Goal: Find specific page/section: Find specific page/section

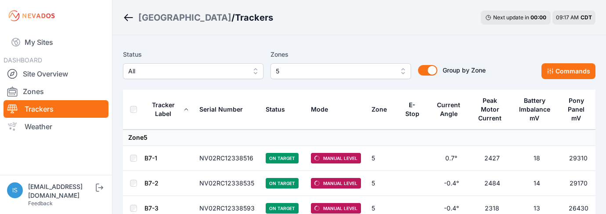
click at [58, 102] on link "Trackers" at bounding box center [56, 109] width 105 height 18
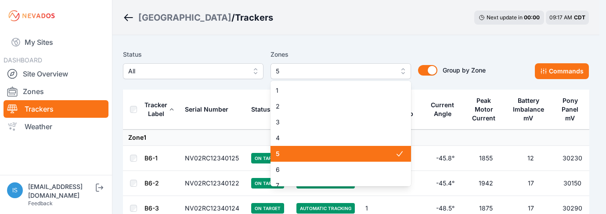
click at [381, 71] on span "5" at bounding box center [335, 71] width 118 height 11
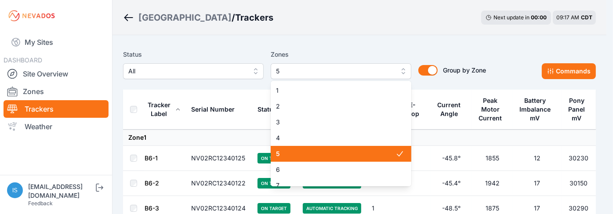
click at [327, 155] on span "5" at bounding box center [335, 153] width 119 height 9
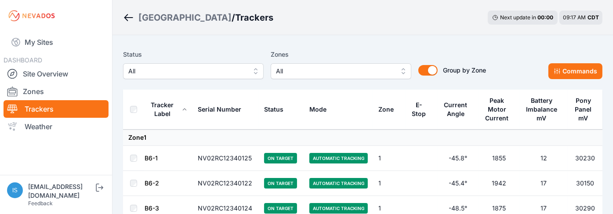
click at [379, 70] on span "All" at bounding box center [335, 71] width 118 height 11
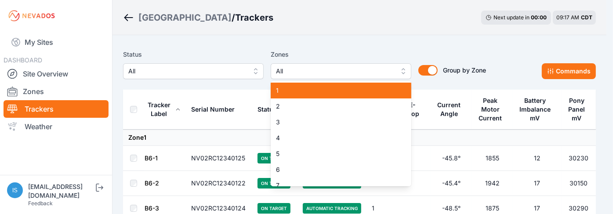
click at [293, 97] on div "1" at bounding box center [340, 91] width 141 height 16
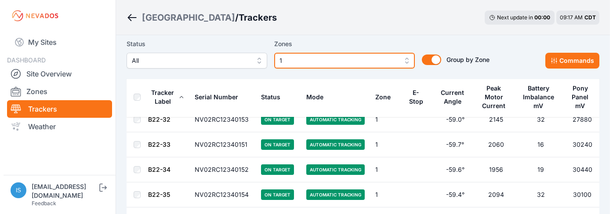
scroll to position [2364, 0]
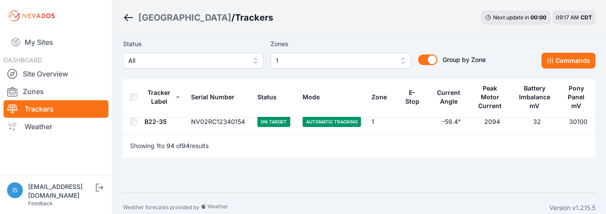
click at [378, 68] on button "1" at bounding box center [340, 61] width 141 height 16
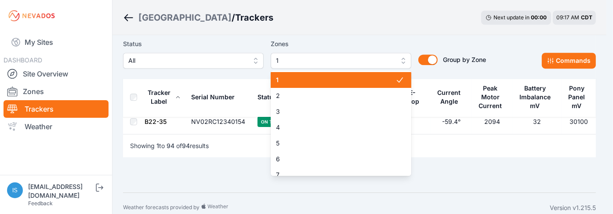
click at [369, 82] on span "1" at bounding box center [335, 80] width 119 height 9
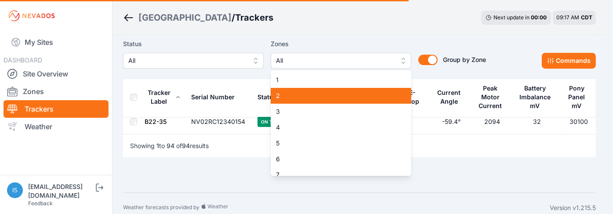
click at [369, 98] on span "2" at bounding box center [335, 95] width 119 height 9
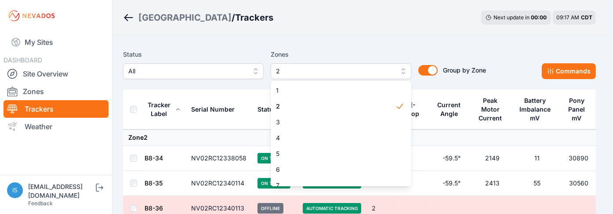
drag, startPoint x: 438, startPoint y: 184, endPoint x: 430, endPoint y: 180, distance: 8.9
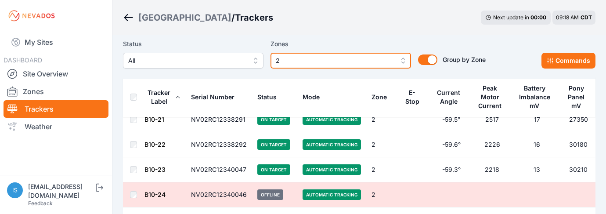
scroll to position [1055, 0]
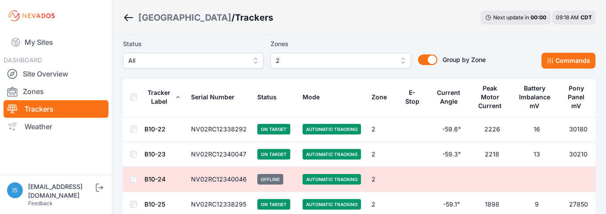
click at [172, 177] on td "B10-24" at bounding box center [165, 179] width 42 height 25
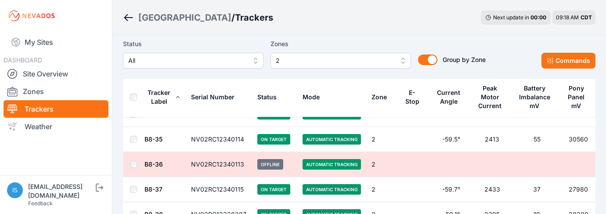
scroll to position [0, 0]
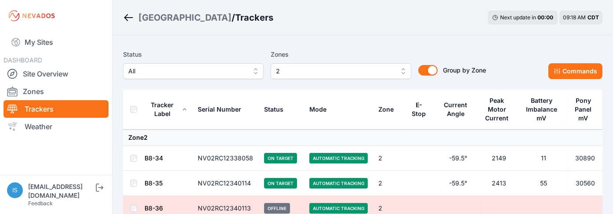
click at [375, 75] on span "2" at bounding box center [335, 71] width 118 height 11
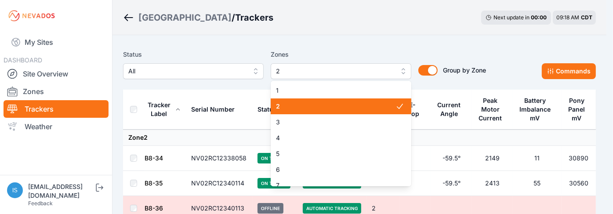
click at [327, 114] on div "2" at bounding box center [340, 106] width 141 height 16
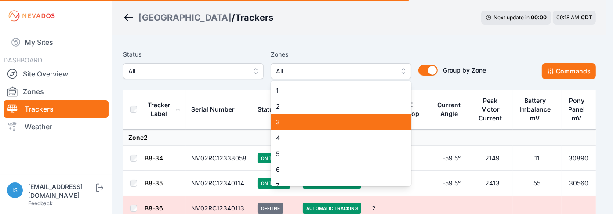
click at [326, 124] on span "3" at bounding box center [335, 122] width 119 height 9
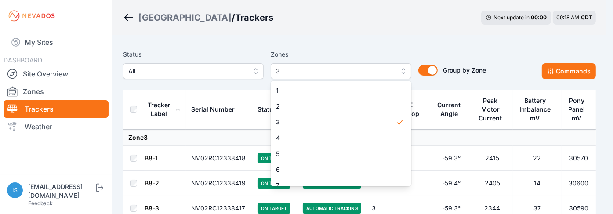
click at [412, 83] on div "Status All Zones 3 1 2 3 4 5 6 7 8 9 10 11 12 13 14 15 Group by Zone Group by Z…" at bounding box center [359, 68] width 472 height 44
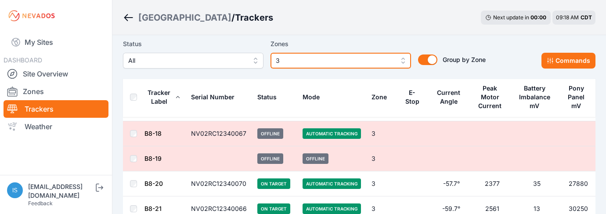
scroll to position [439, 0]
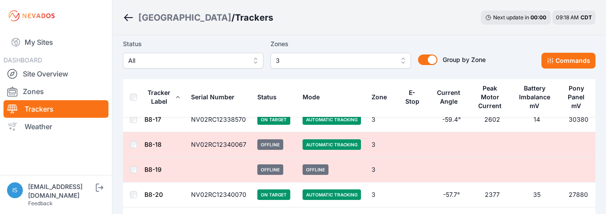
click at [395, 172] on td "3" at bounding box center [382, 169] width 33 height 25
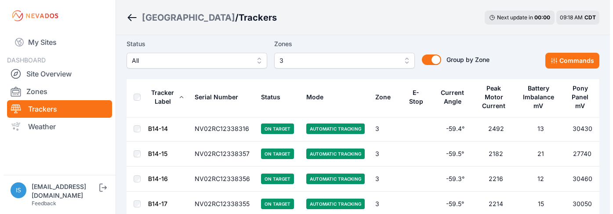
scroll to position [1846, 0]
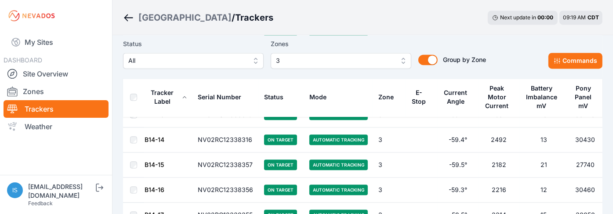
click at [357, 61] on span "3" at bounding box center [335, 60] width 118 height 11
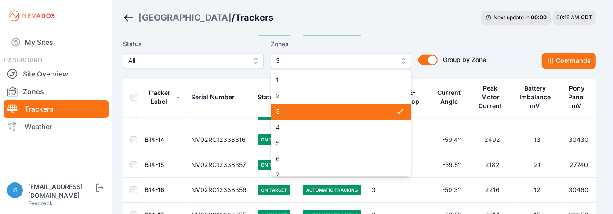
click at [348, 112] on span "3" at bounding box center [335, 111] width 119 height 9
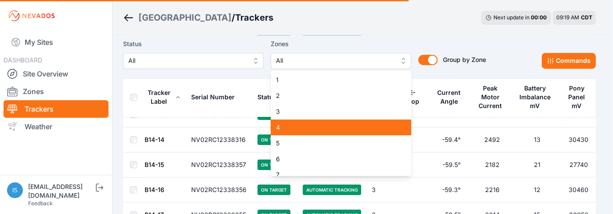
click at [350, 133] on div "4" at bounding box center [340, 127] width 141 height 16
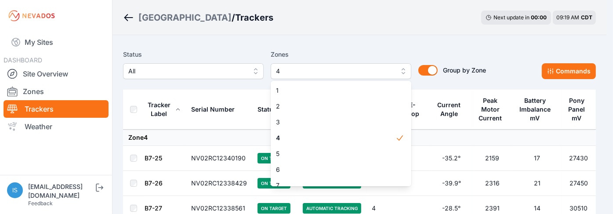
click at [417, 86] on div "Status All Zones 4 1 2 3 4 5 6 7 8 9 10 11 12 13 14 15 Group by Zone Group by Z…" at bounding box center [359, 68] width 472 height 44
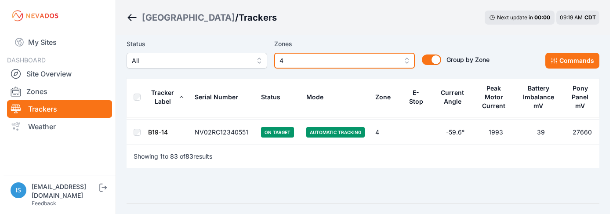
scroll to position [2090, 0]
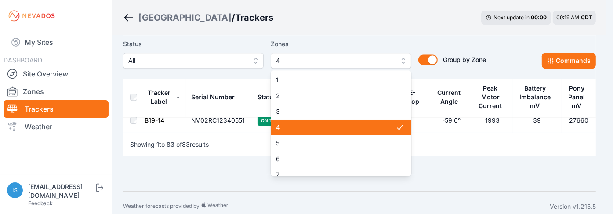
click at [361, 66] on button "4" at bounding box center [340, 61] width 141 height 16
click at [321, 123] on div "4" at bounding box center [340, 127] width 141 height 16
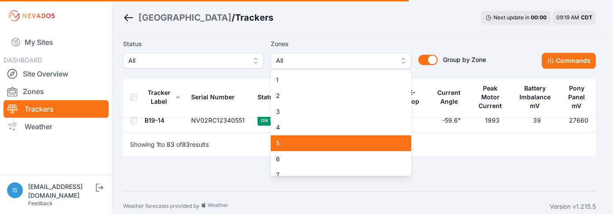
click at [323, 142] on span "5" at bounding box center [335, 143] width 119 height 9
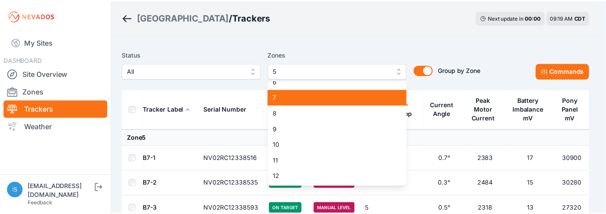
scroll to position [44, 0]
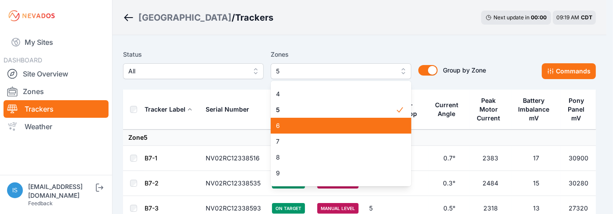
click at [337, 128] on span "6" at bounding box center [335, 125] width 119 height 9
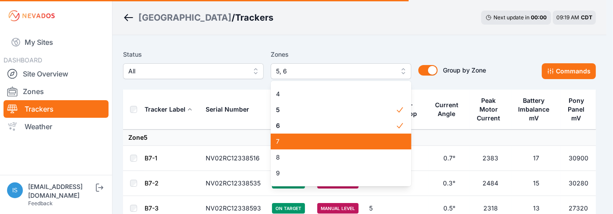
click at [338, 142] on span "7" at bounding box center [335, 141] width 119 height 9
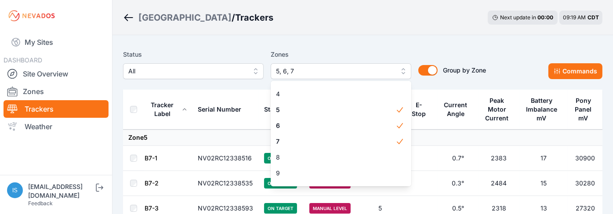
click at [405, 20] on div "Sunlight Road / Trackers Next update in 00 : 00 09:19 AM CDT" at bounding box center [362, 17] width 500 height 35
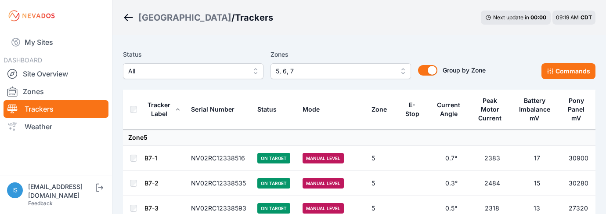
click at [357, 74] on span "5, 6, 7" at bounding box center [335, 71] width 118 height 11
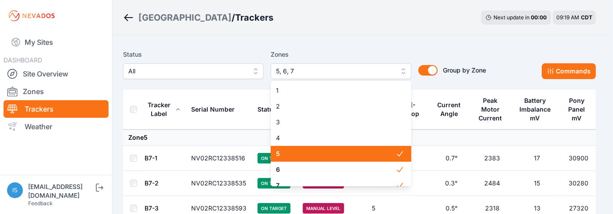
click at [356, 156] on span "5" at bounding box center [335, 153] width 119 height 9
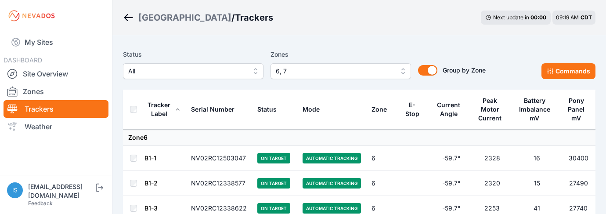
click at [341, 32] on div "Sunlight Road / Trackers Next update in 00 : 00 09:19 AM CDT" at bounding box center [359, 17] width 494 height 35
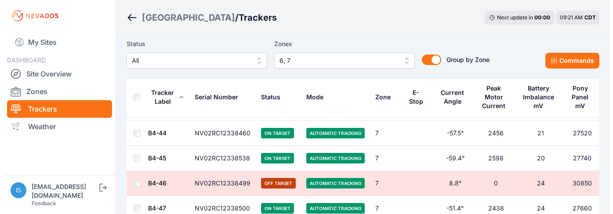
scroll to position [4361, 0]
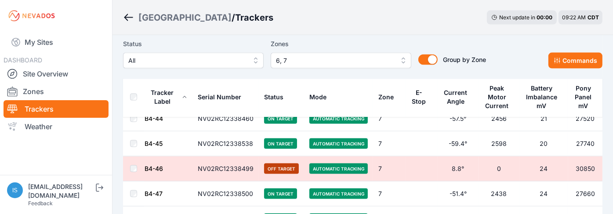
click at [367, 58] on span "6, 7" at bounding box center [335, 60] width 118 height 11
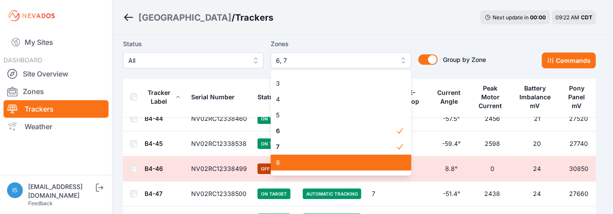
scroll to position [44, 0]
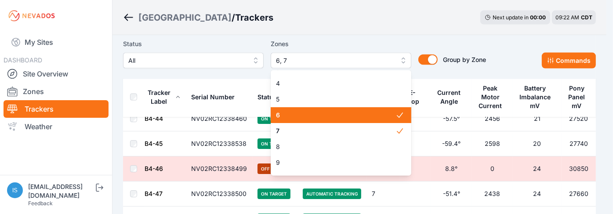
click at [365, 119] on span "6" at bounding box center [335, 115] width 119 height 9
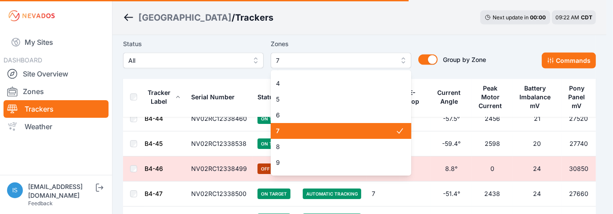
click at [370, 130] on span "7" at bounding box center [335, 130] width 119 height 9
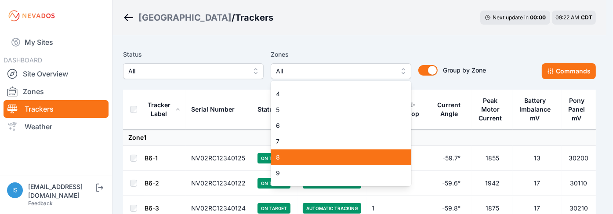
click at [342, 155] on span "8" at bounding box center [335, 157] width 119 height 9
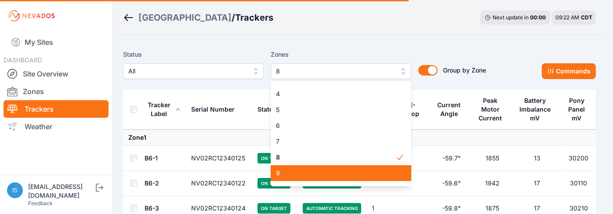
click at [338, 172] on span "9" at bounding box center [335, 173] width 119 height 9
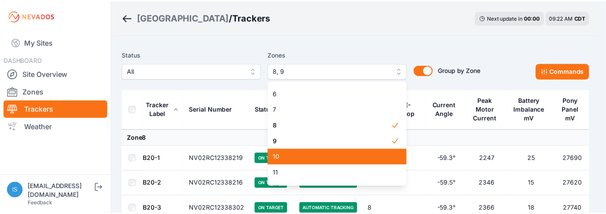
scroll to position [88, 0]
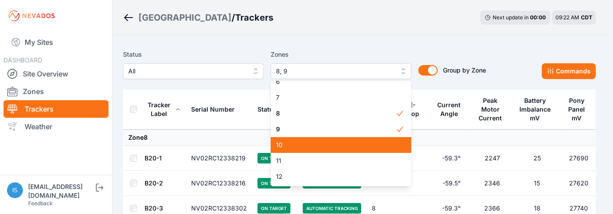
click at [327, 140] on div "10" at bounding box center [340, 145] width 141 height 16
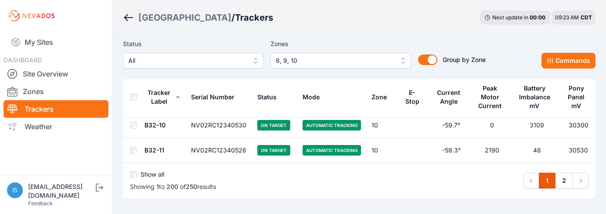
scroll to position [5006, 0]
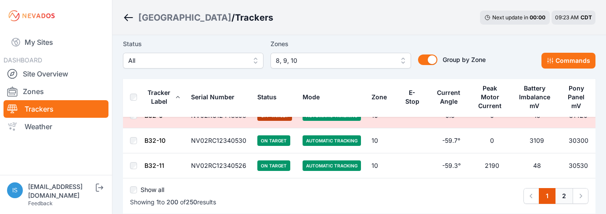
drag, startPoint x: 561, startPoint y: 179, endPoint x: 566, endPoint y: 183, distance: 5.6
click at [562, 188] on link "2" at bounding box center [564, 196] width 18 height 16
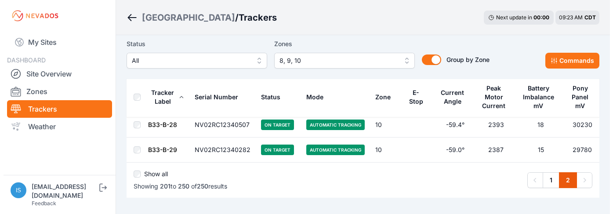
scroll to position [1273, 0]
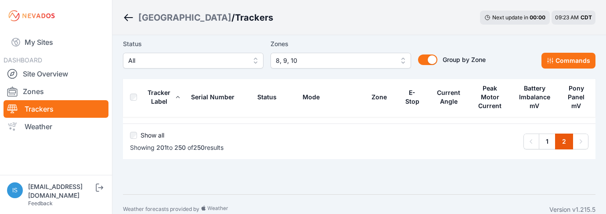
click at [381, 63] on span "8, 9, 10" at bounding box center [335, 60] width 118 height 11
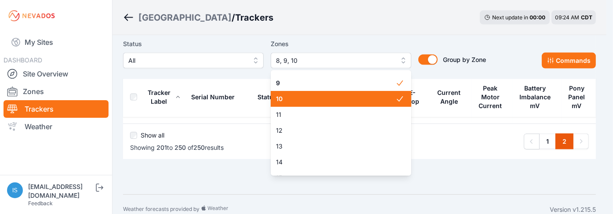
scroll to position [91, 0]
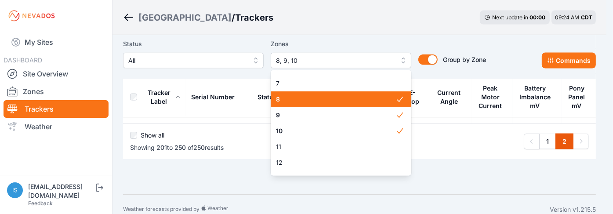
click at [367, 98] on span "8" at bounding box center [335, 99] width 119 height 9
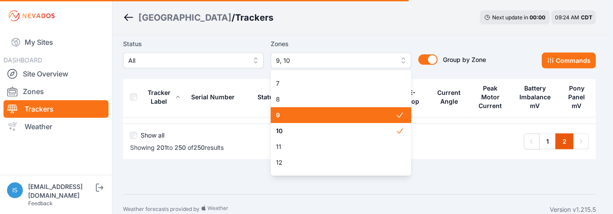
click at [371, 115] on span "9" at bounding box center [335, 115] width 119 height 9
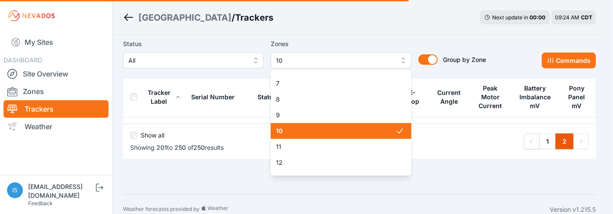
click at [371, 135] on div "10" at bounding box center [340, 131] width 141 height 16
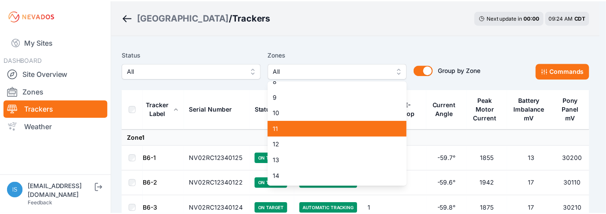
scroll to position [135, 0]
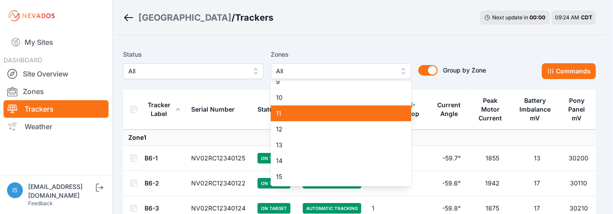
click at [296, 114] on span "11" at bounding box center [335, 113] width 119 height 9
click at [299, 130] on span "12" at bounding box center [335, 129] width 119 height 9
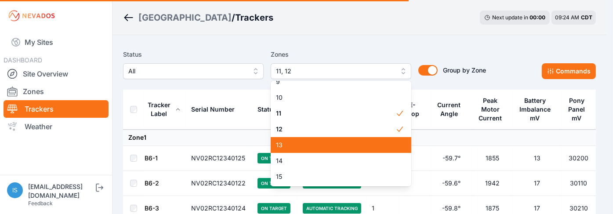
click at [300, 140] on div "13" at bounding box center [340, 145] width 141 height 16
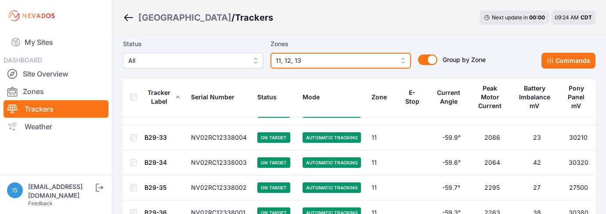
scroll to position [922, 0]
